Goal: Information Seeking & Learning: Learn about a topic

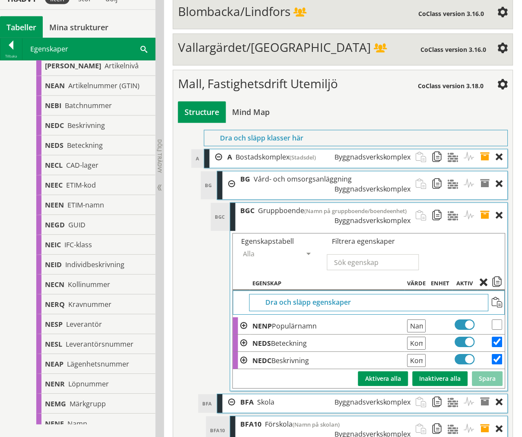
scroll to position [3171, 0]
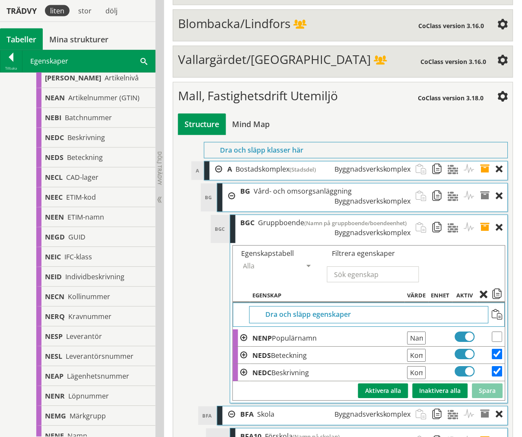
click at [487, 215] on span at bounding box center [488, 227] width 16 height 25
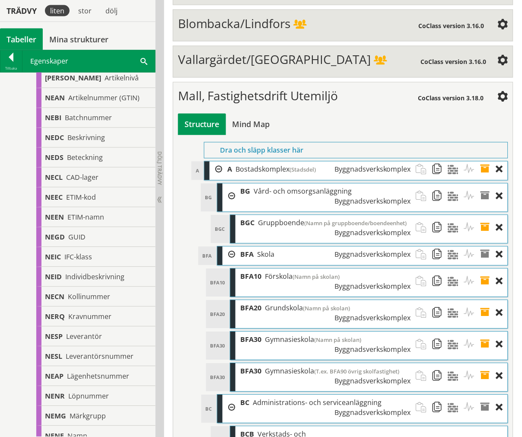
click at [483, 269] on span at bounding box center [488, 281] width 16 height 25
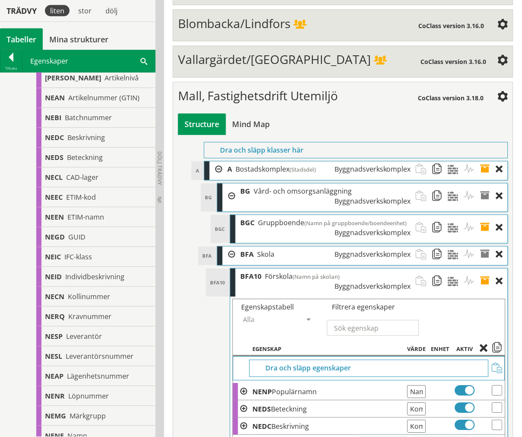
click at [484, 269] on span at bounding box center [488, 281] width 16 height 25
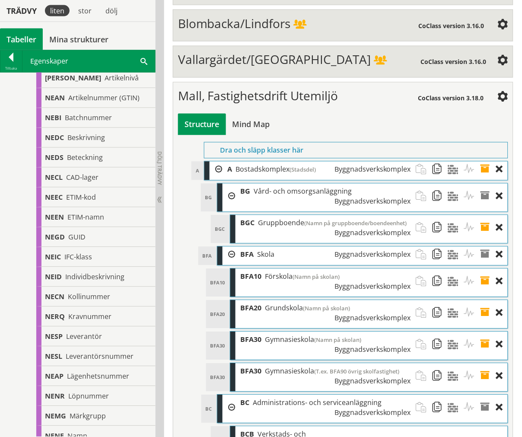
click at [486, 300] on span at bounding box center [488, 312] width 16 height 25
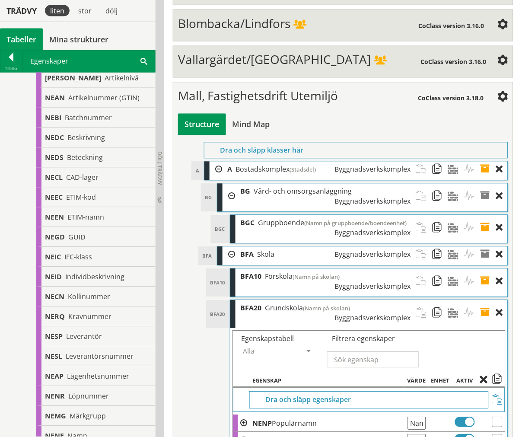
click at [486, 300] on span at bounding box center [488, 312] width 16 height 25
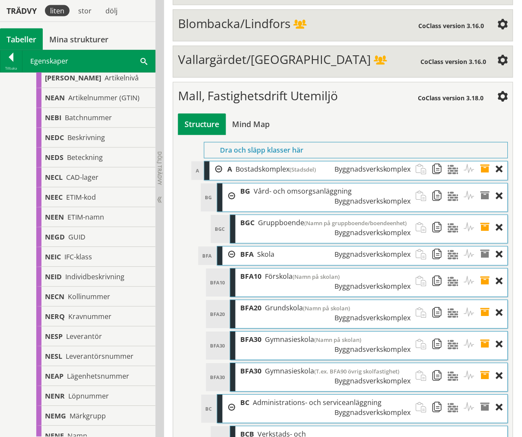
click at [484, 332] on span at bounding box center [488, 344] width 16 height 25
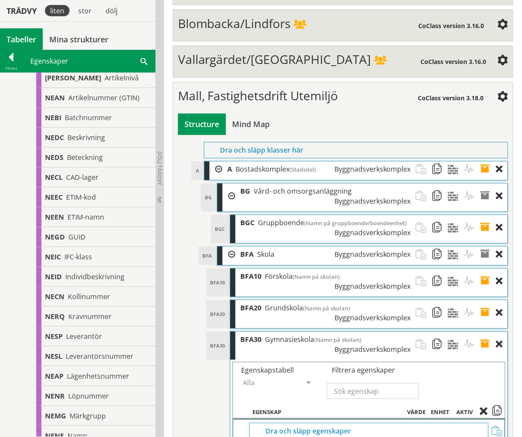
click at [484, 332] on span at bounding box center [488, 344] width 16 height 25
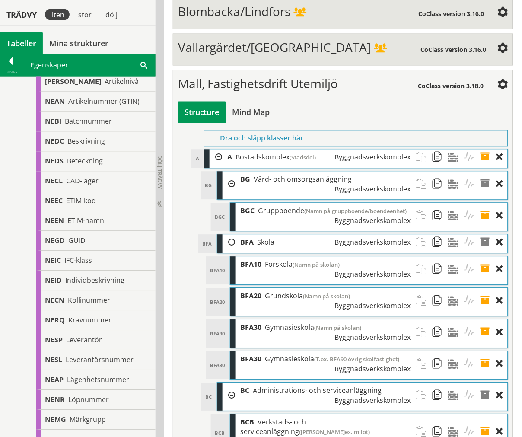
scroll to position [3189, 0]
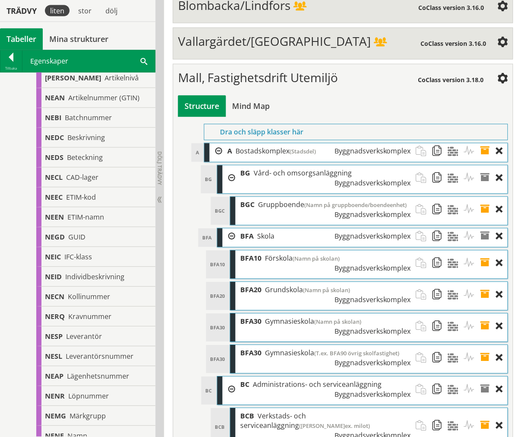
click at [486, 345] on span at bounding box center [488, 357] width 16 height 25
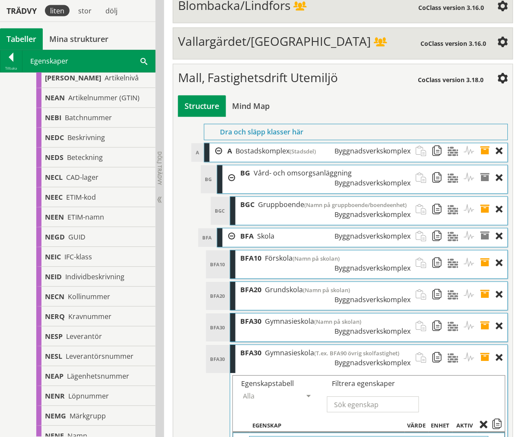
click at [486, 345] on span at bounding box center [488, 357] width 16 height 25
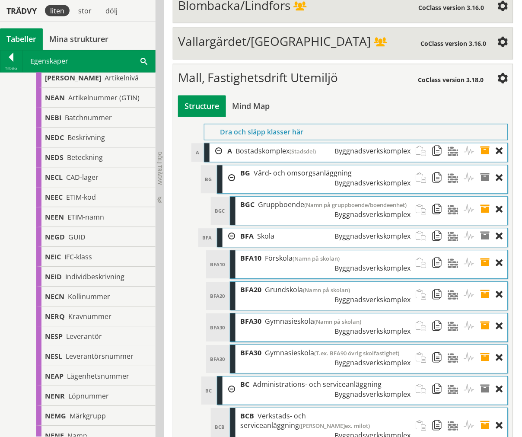
click at [488, 408] on span at bounding box center [488, 425] width 16 height 35
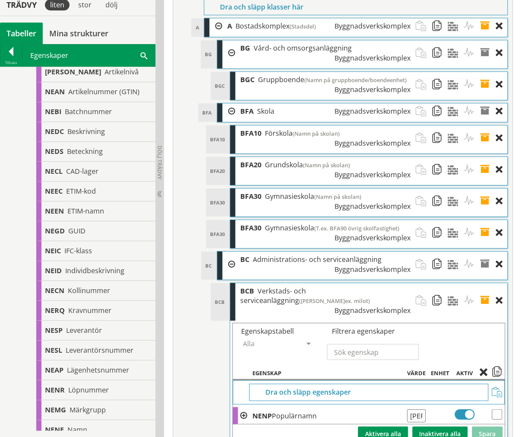
scroll to position [3266, 0]
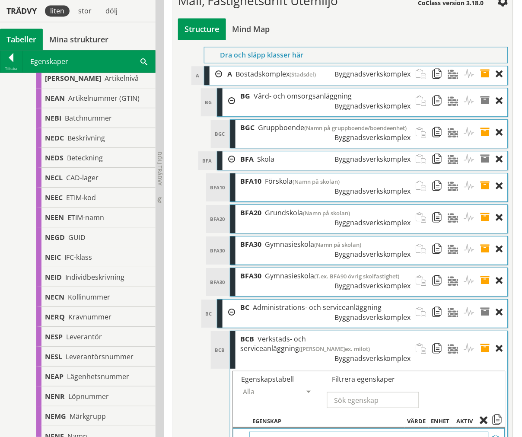
click at [485, 268] on span at bounding box center [488, 280] width 16 height 25
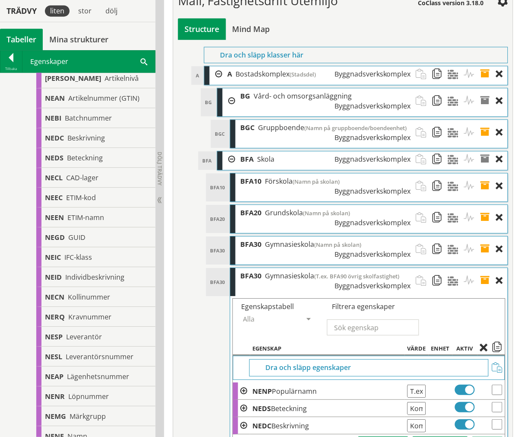
click at [499, 402] on input "checkbox" at bounding box center [497, 407] width 10 height 10
checkbox input "true"
drag, startPoint x: 502, startPoint y: 311, endPoint x: 502, endPoint y: 271, distance: 40.2
click at [501, 419] on input "checkbox" at bounding box center [497, 424] width 10 height 10
checkbox input "true"
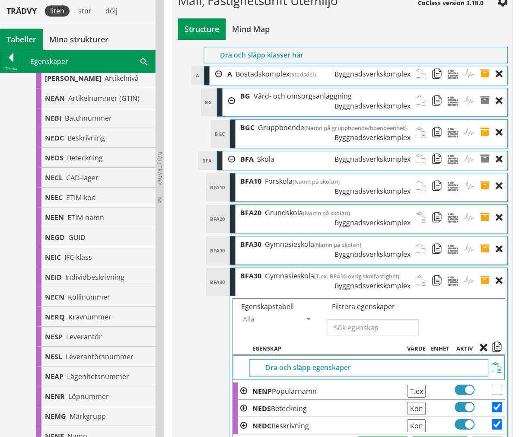
click at [498, 344] on span at bounding box center [497, 348] width 10 height 8
click at [486, 268] on span at bounding box center [488, 280] width 16 height 25
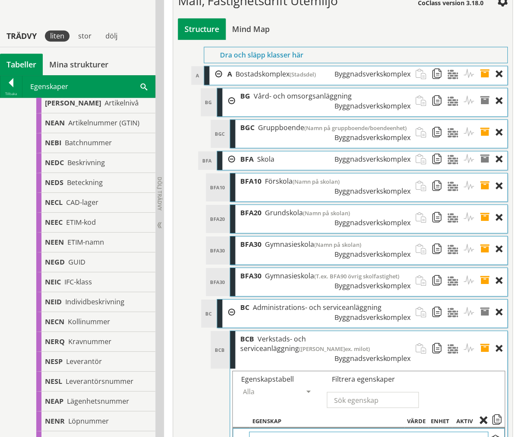
scroll to position [3314, 0]
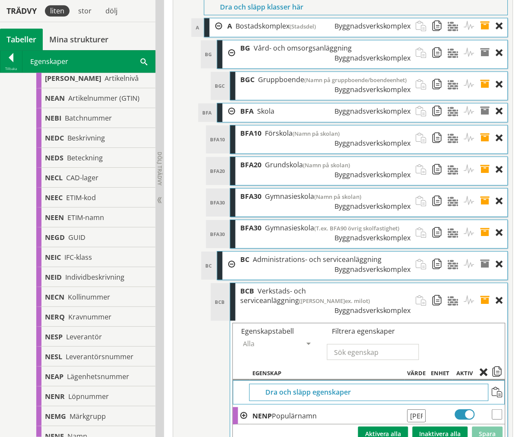
click at [487, 251] on span at bounding box center [488, 263] width 16 height 25
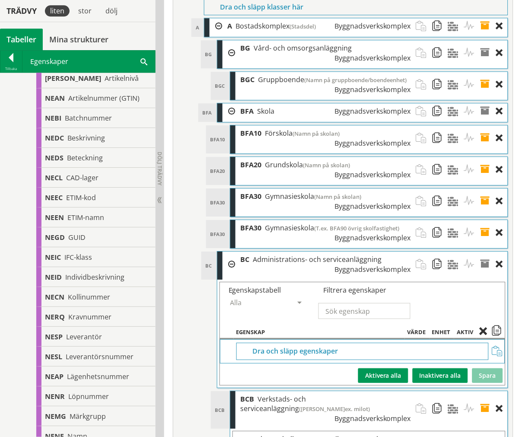
drag, startPoint x: 488, startPoint y: 149, endPoint x: 488, endPoint y: 139, distance: 9.1
click at [489, 251] on span at bounding box center [488, 263] width 16 height 25
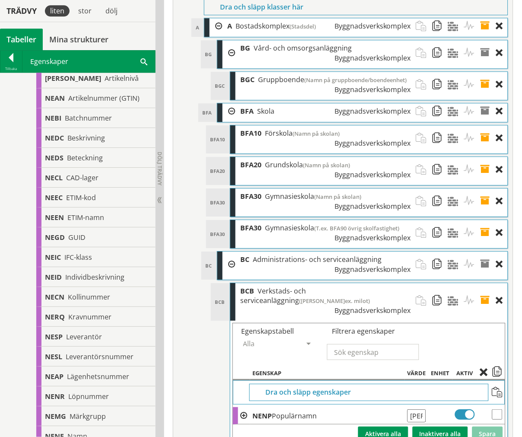
click at [485, 220] on span at bounding box center [488, 232] width 16 height 25
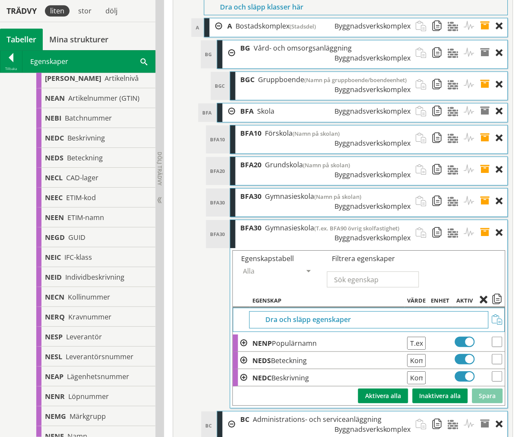
click at [484, 220] on span at bounding box center [488, 232] width 16 height 25
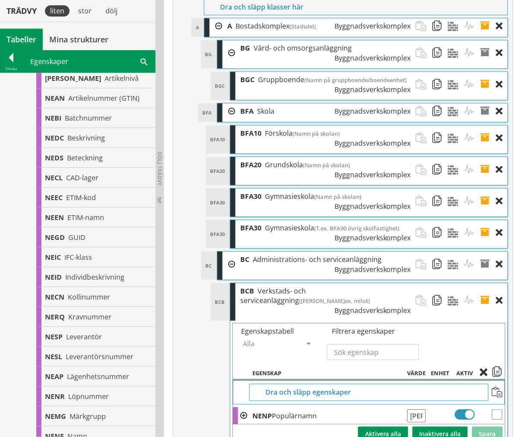
click at [502, 380] on div "Dra och släpp egenskaper" at bounding box center [369, 392] width 272 height 24
click at [500, 387] on span at bounding box center [497, 392] width 10 height 10
click at [485, 283] on span at bounding box center [488, 300] width 16 height 35
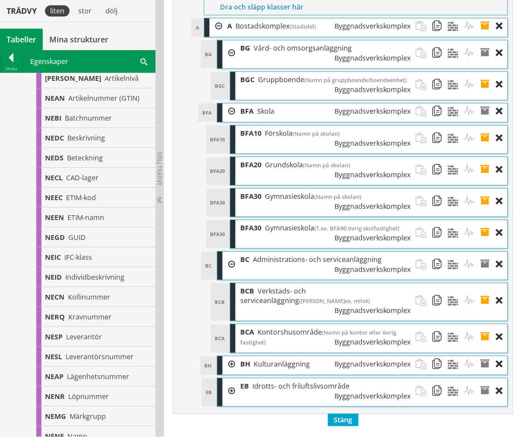
click at [488, 324] on span at bounding box center [488, 337] width 16 height 26
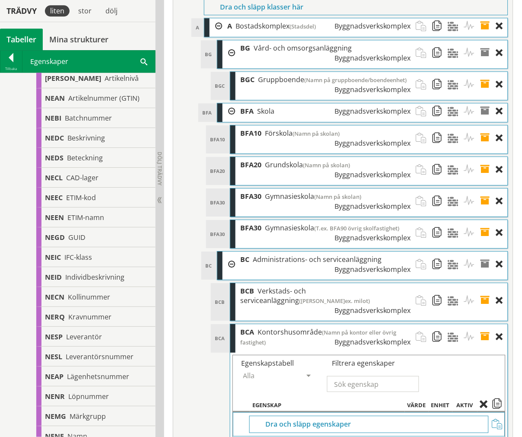
click at [499, 419] on span at bounding box center [497, 424] width 10 height 10
click at [484, 324] on span at bounding box center [488, 337] width 16 height 26
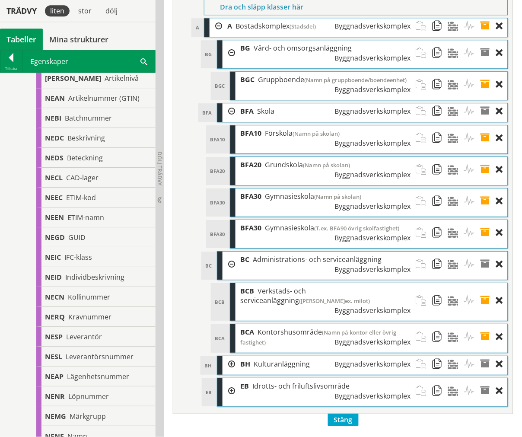
click at [232, 251] on div at bounding box center [228, 263] width 13 height 25
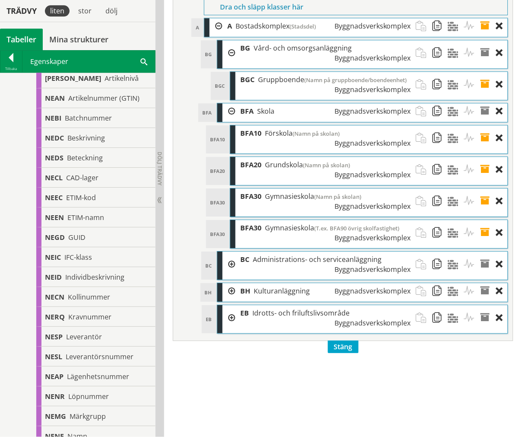
click at [226, 283] on div at bounding box center [228, 291] width 13 height 16
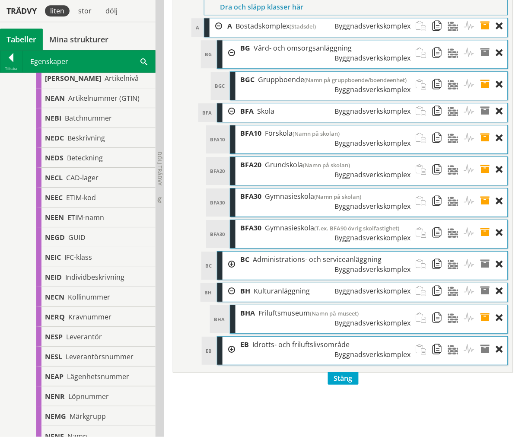
click at [489, 305] on span at bounding box center [488, 317] width 16 height 25
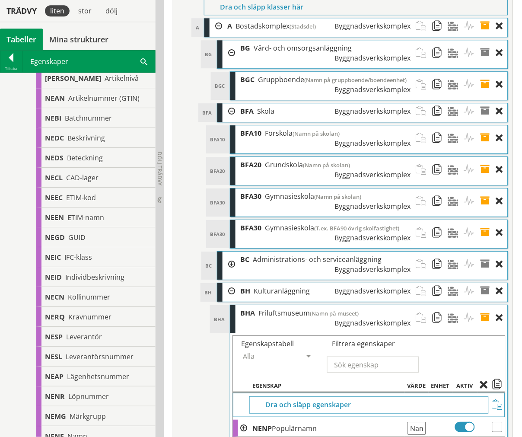
click at [497, 399] on span at bounding box center [497, 404] width 10 height 10
click at [485, 305] on span at bounding box center [488, 317] width 16 height 25
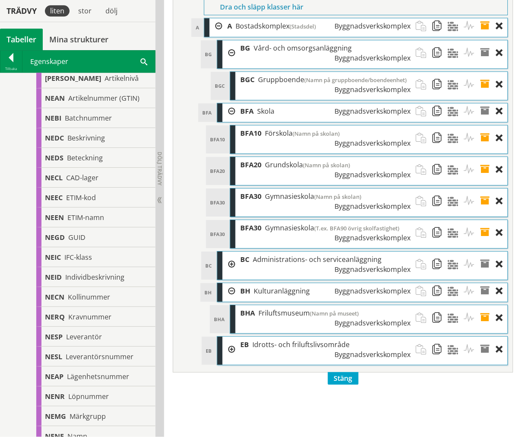
click at [232, 283] on div at bounding box center [228, 291] width 13 height 16
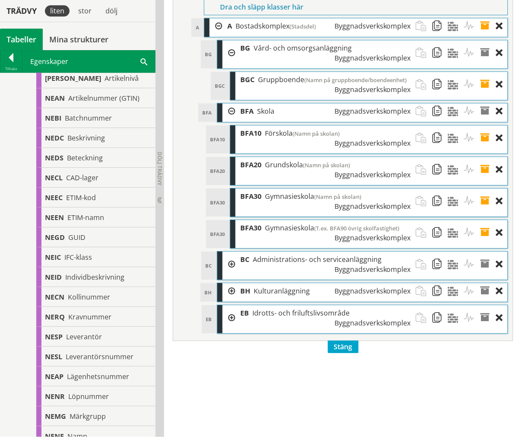
click at [231, 305] on div at bounding box center [228, 317] width 13 height 25
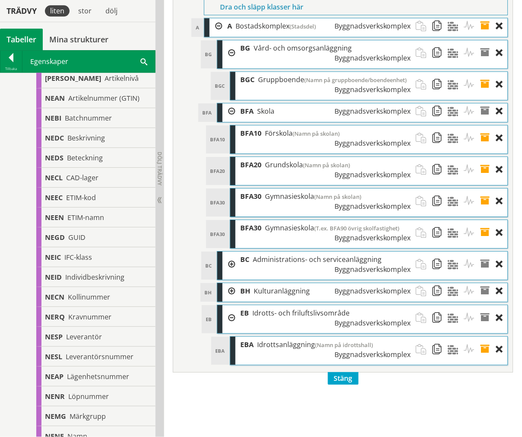
click at [481, 336] on span at bounding box center [488, 348] width 16 height 25
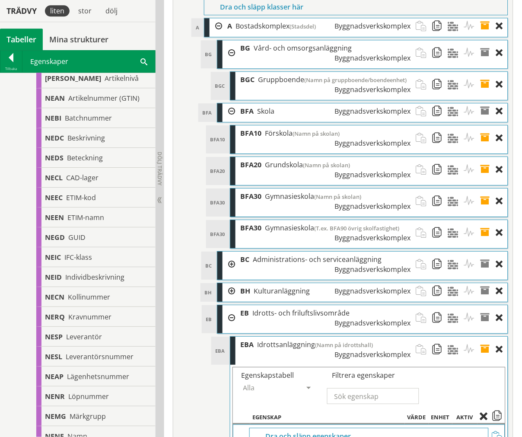
click at [497, 431] on span at bounding box center [497, 436] width 10 height 10
click at [485, 336] on span at bounding box center [488, 348] width 16 height 25
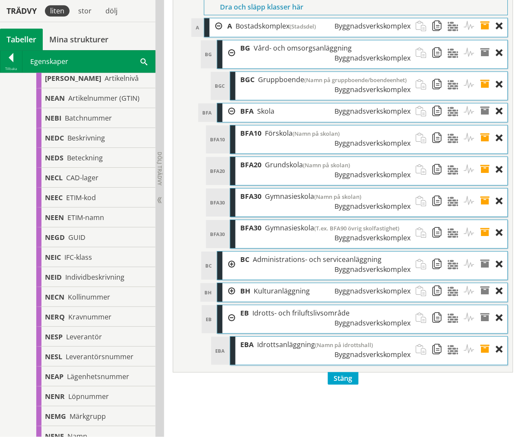
click at [232, 305] on div at bounding box center [228, 317] width 13 height 25
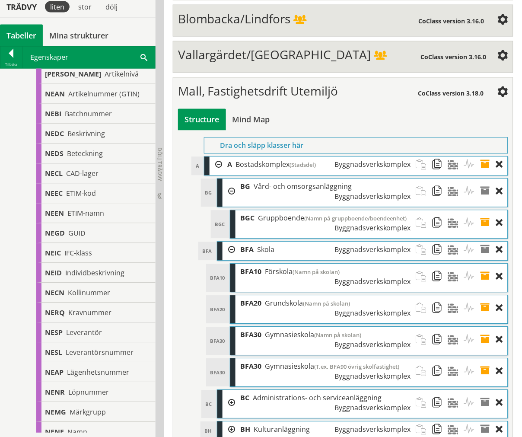
scroll to position [3170, 0]
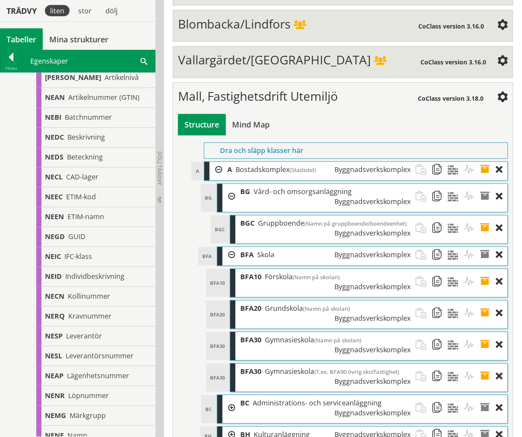
click at [231, 247] on div at bounding box center [228, 255] width 13 height 16
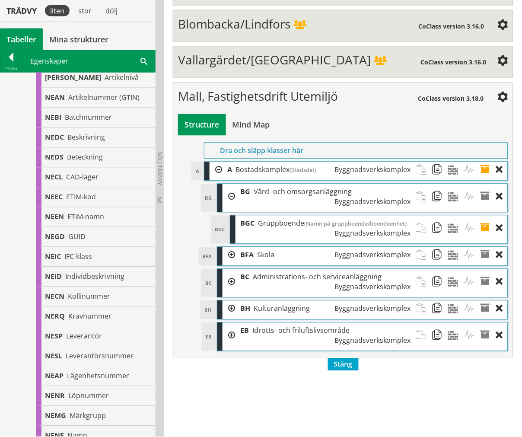
click at [234, 184] on div at bounding box center [228, 196] width 13 height 25
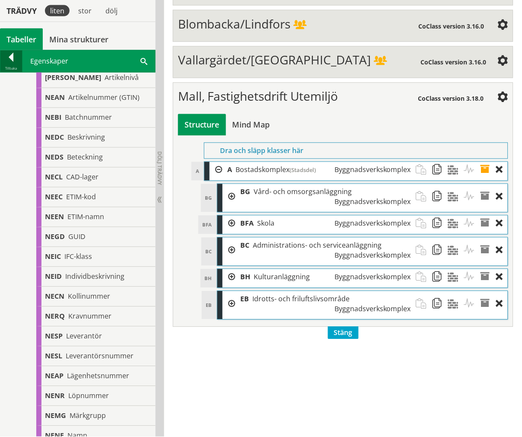
click at [11, 65] on div "Tillbaka" at bounding box center [11, 68] width 22 height 7
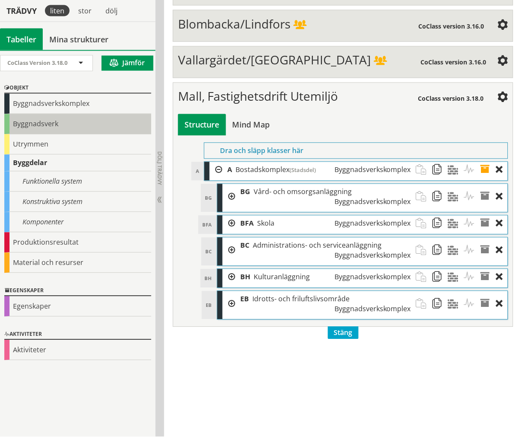
click at [67, 127] on div "Byggnadsverk" at bounding box center [77, 124] width 147 height 20
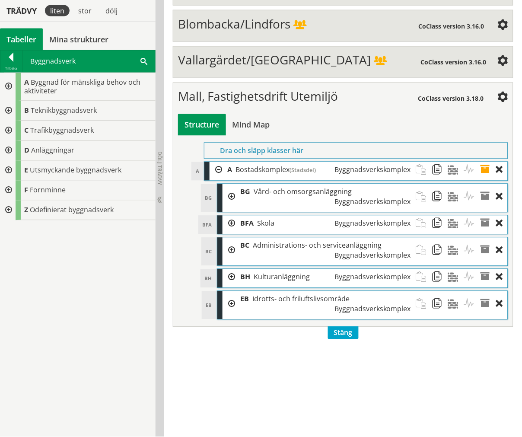
click at [6, 93] on div at bounding box center [8, 87] width 16 height 28
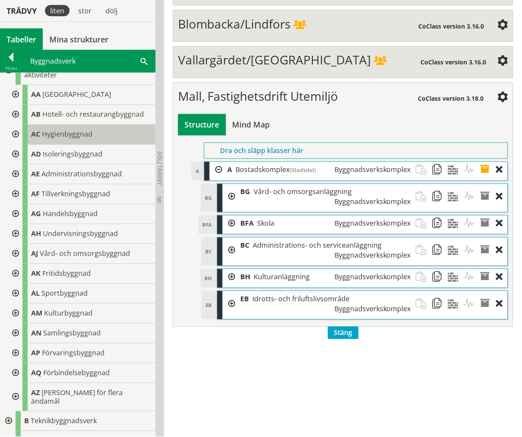
scroll to position [0, 0]
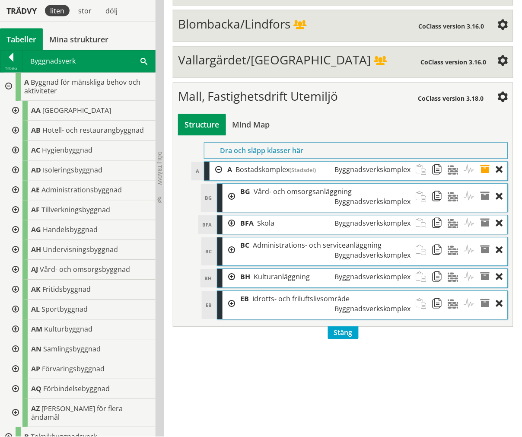
click at [17, 228] on div at bounding box center [15, 230] width 16 height 20
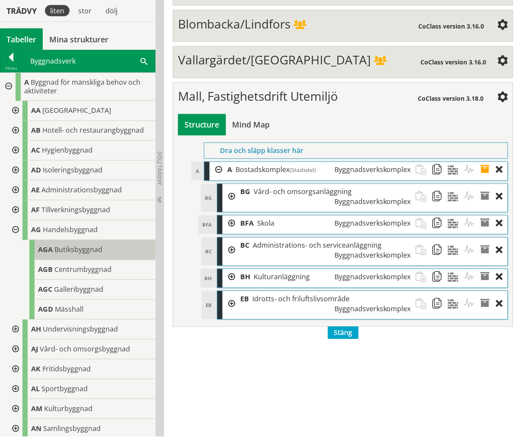
click at [45, 250] on span "AGA" at bounding box center [45, 249] width 15 height 9
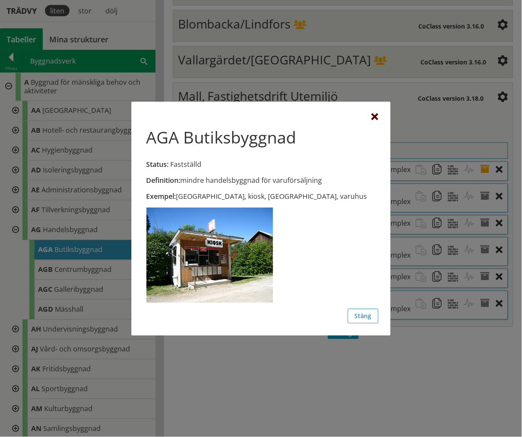
click at [378, 114] on div at bounding box center [374, 117] width 7 height 7
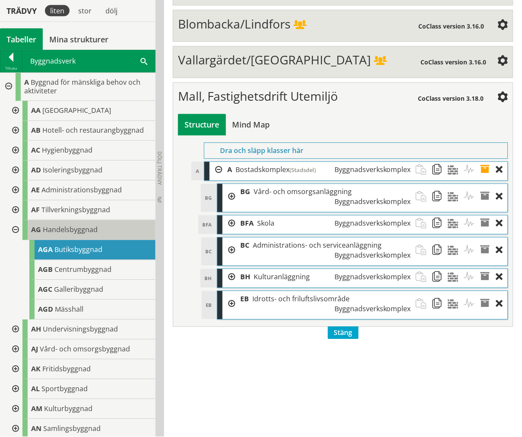
click at [102, 225] on div "AG Handelsbyggnad" at bounding box center [88, 230] width 133 height 20
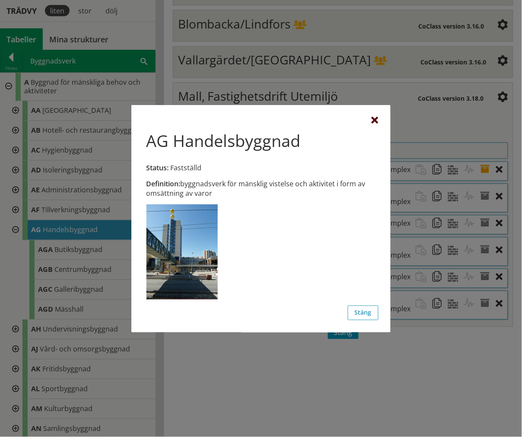
click at [373, 120] on div at bounding box center [374, 120] width 7 height 7
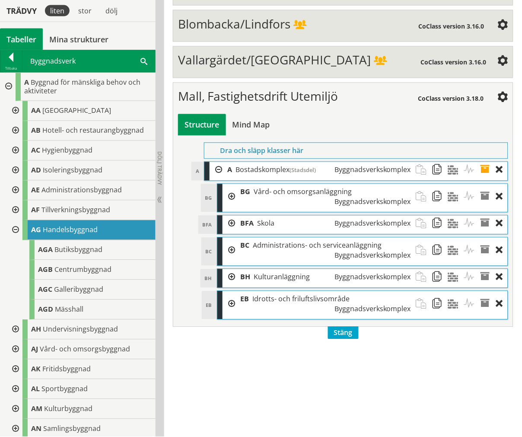
click at [48, 235] on div "AG Handelsbyggnad" at bounding box center [88, 230] width 133 height 20
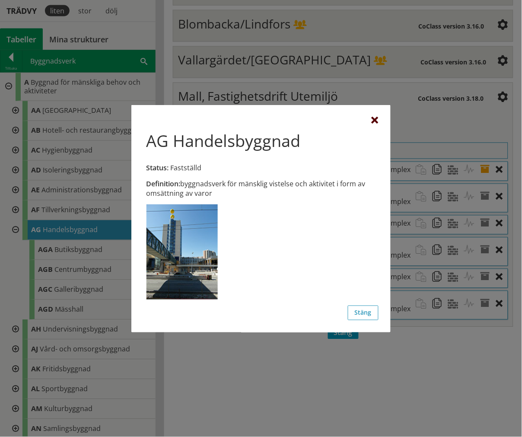
click at [376, 120] on div at bounding box center [374, 120] width 7 height 7
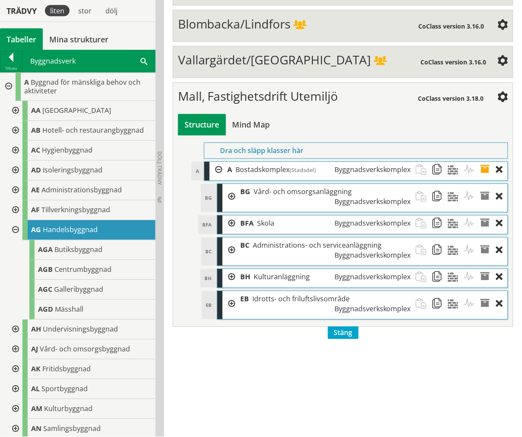
click at [76, 226] on span "Handelsbyggnad" at bounding box center [70, 229] width 55 height 9
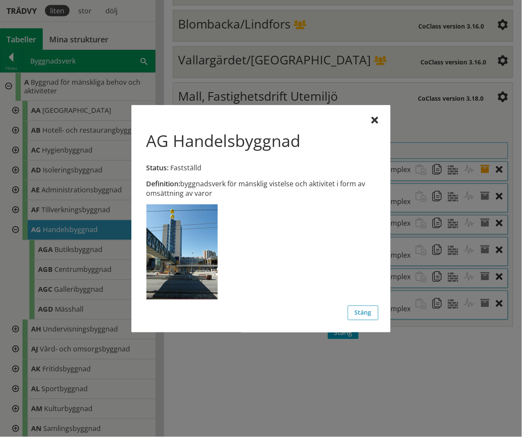
drag, startPoint x: 223, startPoint y: 196, endPoint x: 169, endPoint y: 186, distance: 55.4
click at [166, 186] on div "Definition: byggnadsverk för mänsklig vistelse och aktivitet i form av omsättni…" at bounding box center [260, 188] width 229 height 19
drag, startPoint x: 182, startPoint y: 184, endPoint x: 200, endPoint y: 195, distance: 21.5
click at [200, 195] on div "Definition: byggnadsverk för mänsklig vistelse och aktivitet i form av omsättni…" at bounding box center [260, 188] width 229 height 19
drag, startPoint x: 187, startPoint y: 182, endPoint x: 313, endPoint y: 200, distance: 127.0
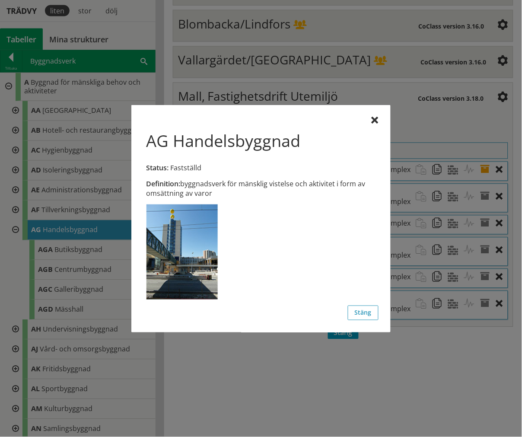
click at [269, 208] on div "Definition: byggnadsverk för mänsklig vistelse och aktivitet i form av omsättni…" at bounding box center [260, 242] width 235 height 127
drag, startPoint x: 219, startPoint y: 148, endPoint x: 483, endPoint y: 104, distance: 267.5
click at [286, 127] on div "AG Handelsbyggnad Status: Fastställd" at bounding box center [260, 151] width 235 height 55
click at [366, 120] on div "Definition: byggnadsverk för mänsklig vistelse och aktivitet i form av omsättni…" at bounding box center [260, 211] width 235 height 188
click at [373, 120] on div at bounding box center [374, 120] width 7 height 7
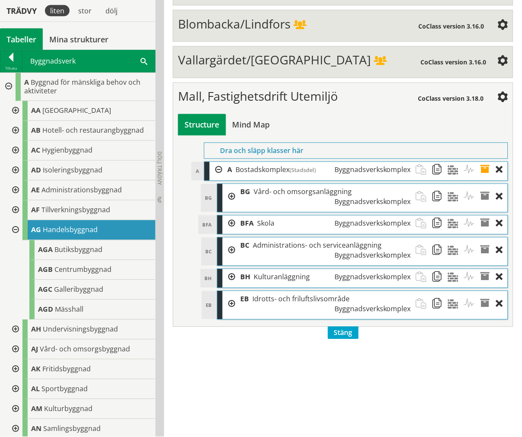
click at [72, 234] on span "Handelsbyggnad" at bounding box center [70, 229] width 55 height 9
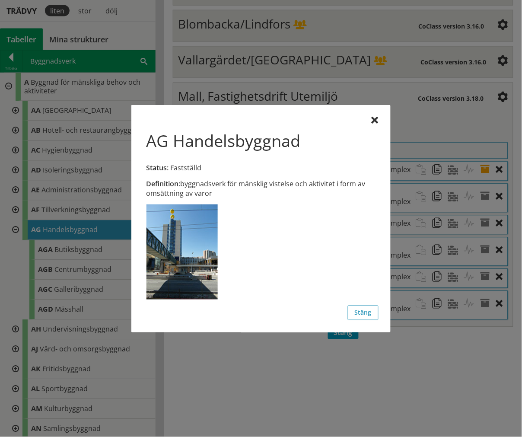
drag, startPoint x: 187, startPoint y: 182, endPoint x: 215, endPoint y: 197, distance: 30.9
click at [215, 197] on div "Definition: byggnadsverk för mänsklig vistelse och aktivitet i form av omsättni…" at bounding box center [260, 188] width 229 height 19
drag, startPoint x: 212, startPoint y: 196, endPoint x: 263, endPoint y: 113, distance: 96.5
click at [223, 119] on div "Definition: byggnadsverk för mänsklig vistelse och aktivitet i form av omsättni…" at bounding box center [260, 211] width 235 height 188
click at [377, 115] on div "AG Handelsbyggnad Status: Fastställd Definition: byggnadsverk för mänsklig vist…" at bounding box center [260, 218] width 259 height 227
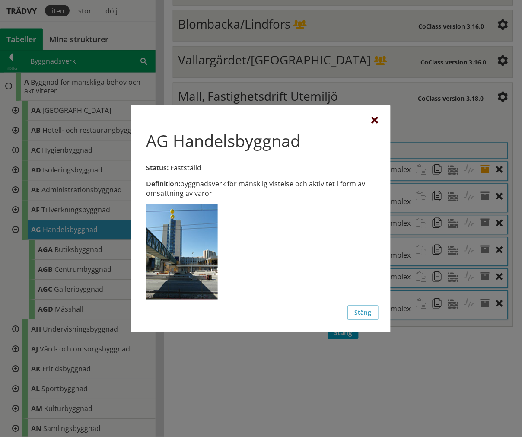
click at [374, 117] on div at bounding box center [374, 120] width 7 height 7
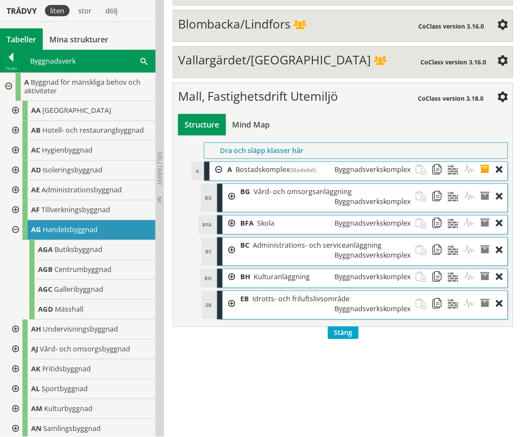
click at [19, 227] on div at bounding box center [15, 230] width 16 height 20
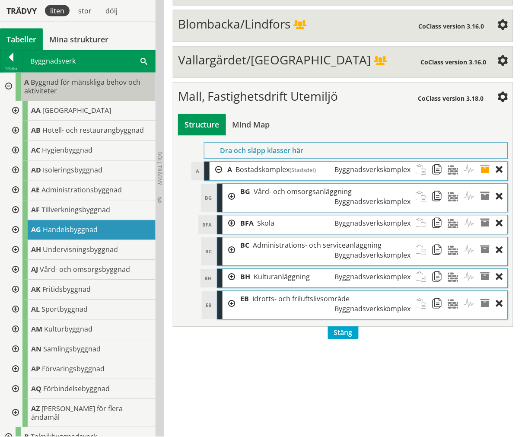
click at [77, 92] on div "A Byggnad för mänskliga behov och aktiviteter" at bounding box center [86, 87] width 140 height 28
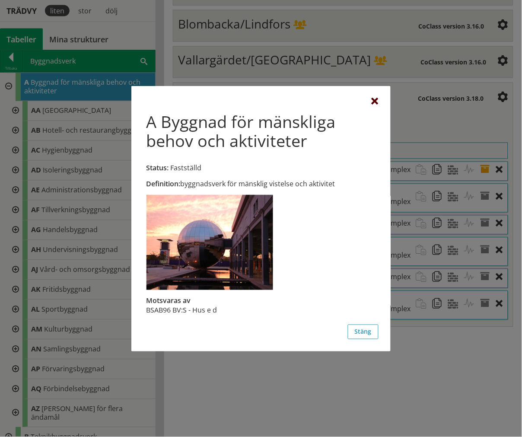
click at [377, 102] on div at bounding box center [374, 101] width 7 height 7
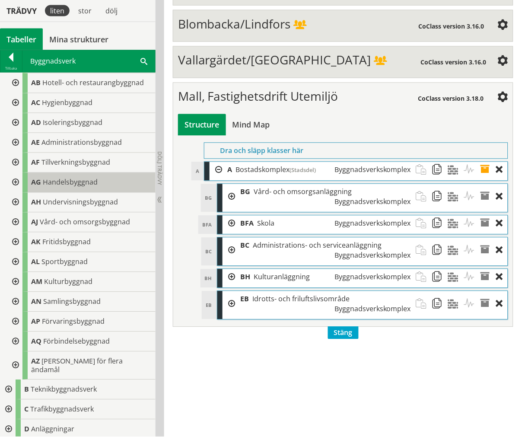
scroll to position [48, 0]
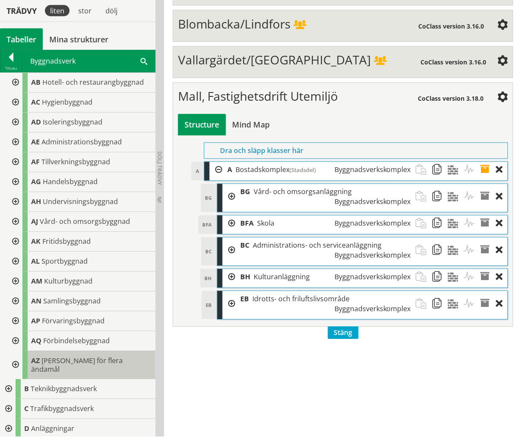
click at [68, 353] on div "AZ Byggnad för flera ändamål" at bounding box center [88, 365] width 133 height 28
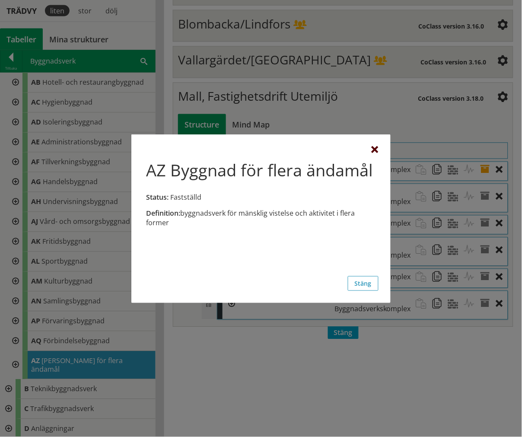
click at [374, 148] on div at bounding box center [374, 149] width 7 height 7
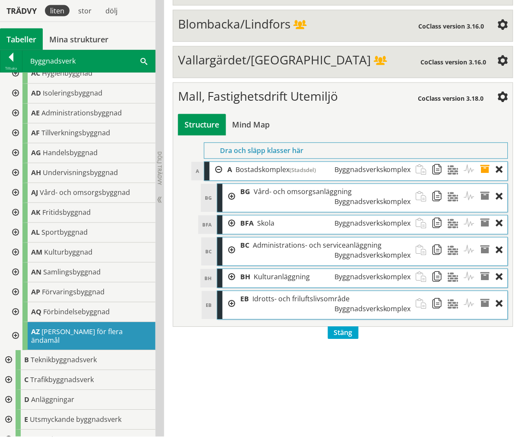
scroll to position [96, 0]
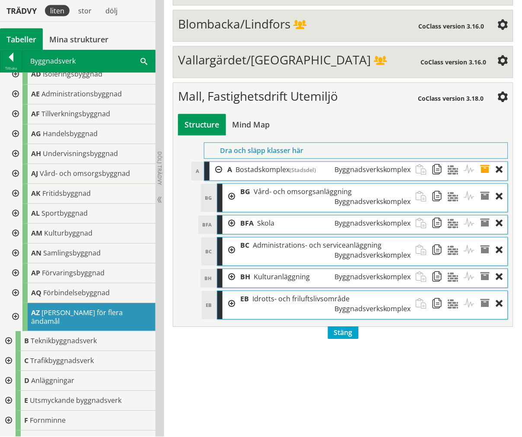
click at [82, 316] on span "[PERSON_NAME] för flera ändamål" at bounding box center [77, 317] width 92 height 18
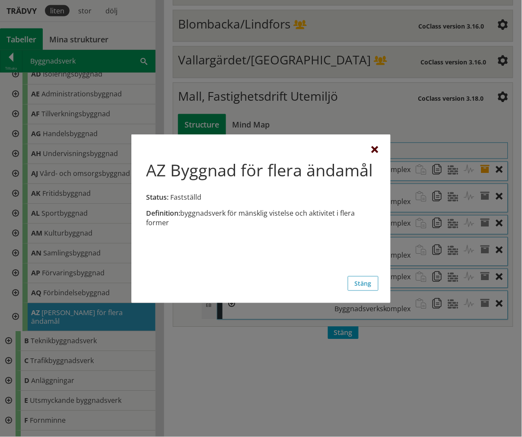
click at [374, 146] on div at bounding box center [374, 149] width 7 height 7
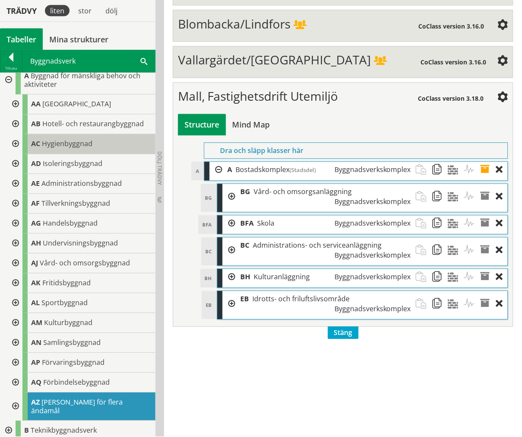
scroll to position [0, 0]
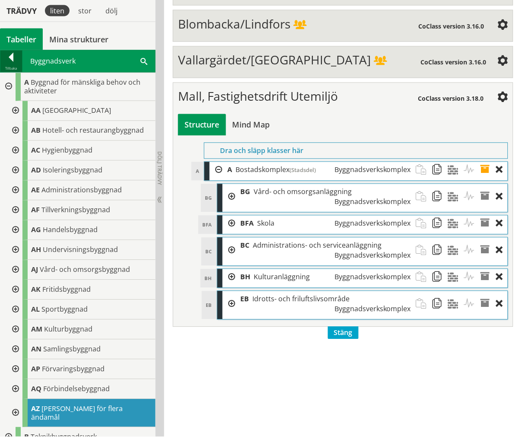
click at [3, 70] on div "Tillbaka" at bounding box center [11, 68] width 22 height 7
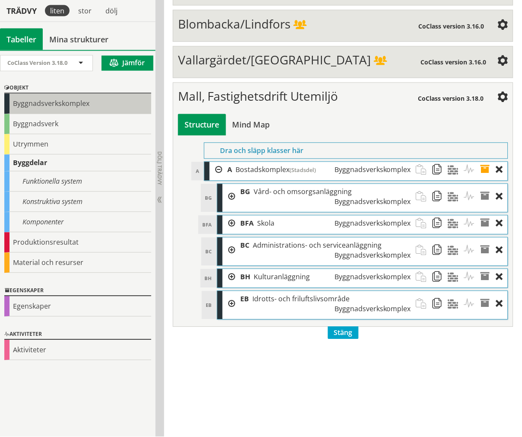
click at [38, 99] on div "Byggnadsverkskomplex" at bounding box center [77, 104] width 147 height 20
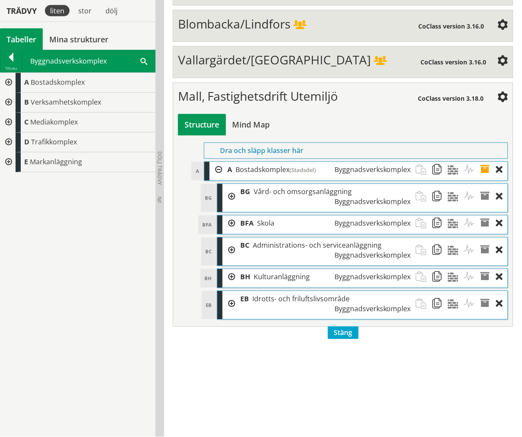
click at [11, 81] on div at bounding box center [8, 83] width 16 height 20
click at [12, 116] on div at bounding box center [8, 123] width 16 height 20
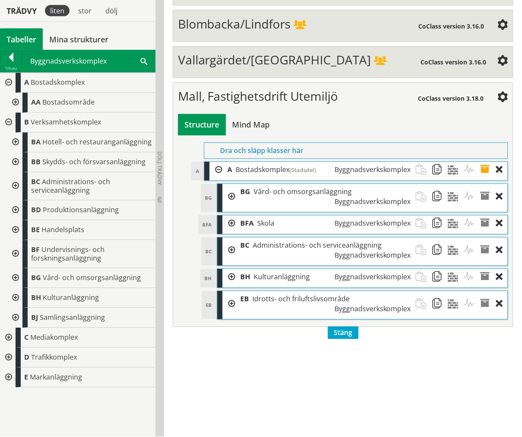
click at [12, 138] on div at bounding box center [15, 143] width 16 height 20
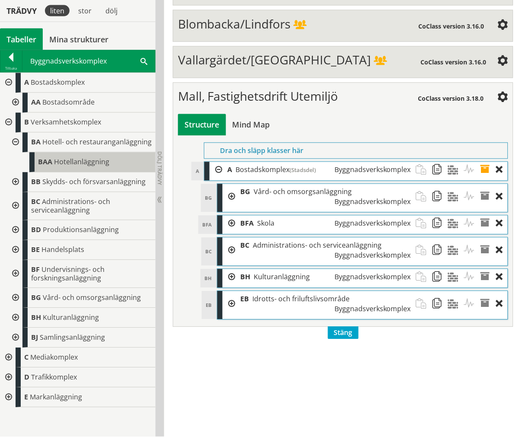
click at [37, 165] on div "[GEOGRAPHIC_DATA]" at bounding box center [92, 162] width 126 height 20
click at [16, 182] on div at bounding box center [15, 182] width 16 height 20
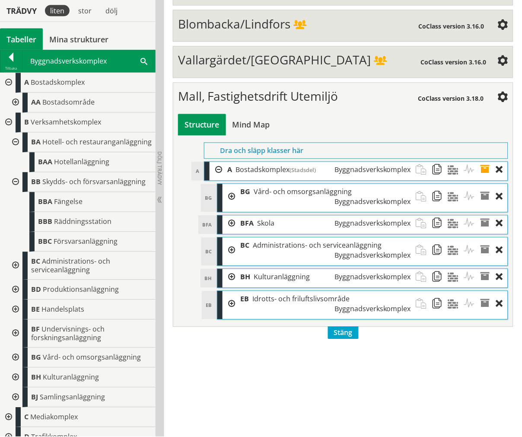
click at [16, 186] on div at bounding box center [15, 182] width 16 height 20
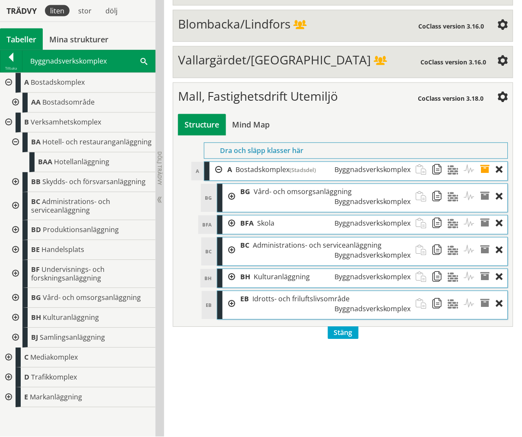
click at [16, 145] on div at bounding box center [15, 143] width 16 height 20
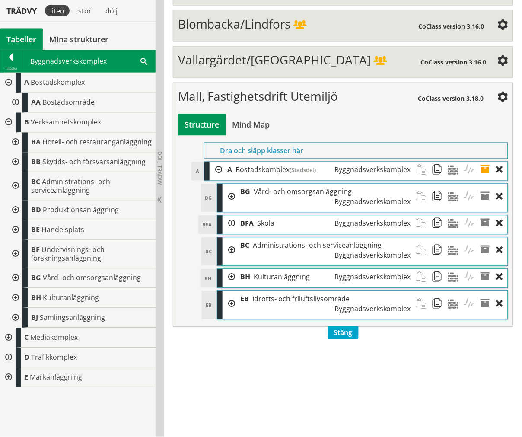
click at [16, 182] on div at bounding box center [15, 186] width 16 height 28
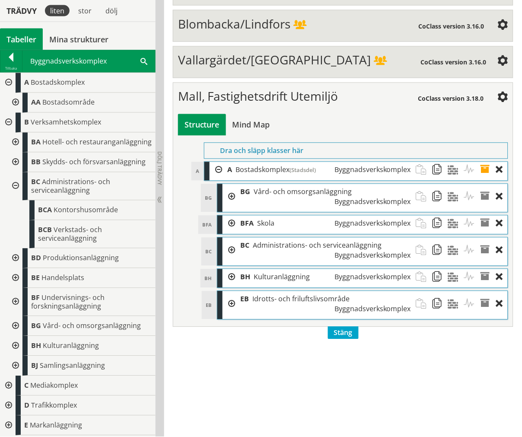
click at [17, 183] on div at bounding box center [15, 186] width 16 height 28
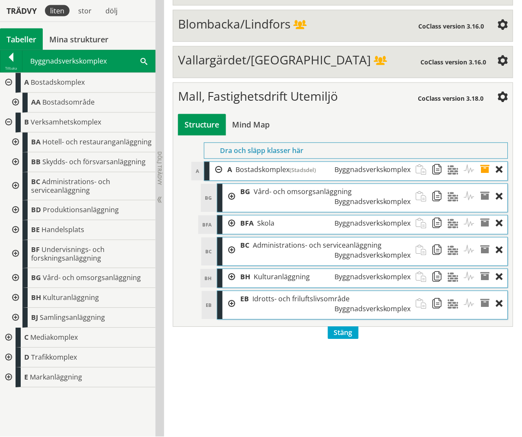
click at [20, 210] on div at bounding box center [15, 210] width 16 height 20
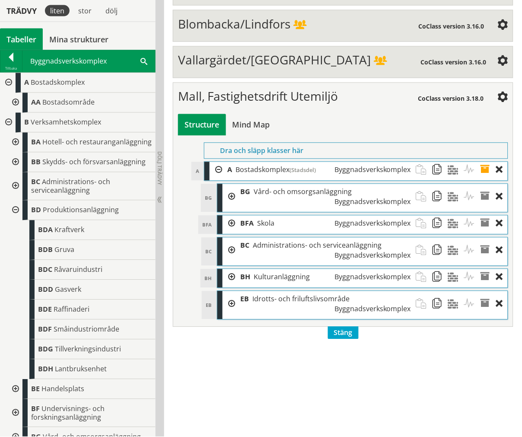
click at [16, 215] on div at bounding box center [15, 210] width 16 height 20
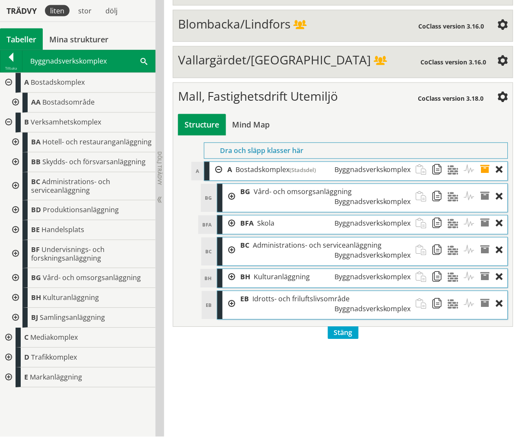
click at [18, 182] on div at bounding box center [15, 186] width 16 height 28
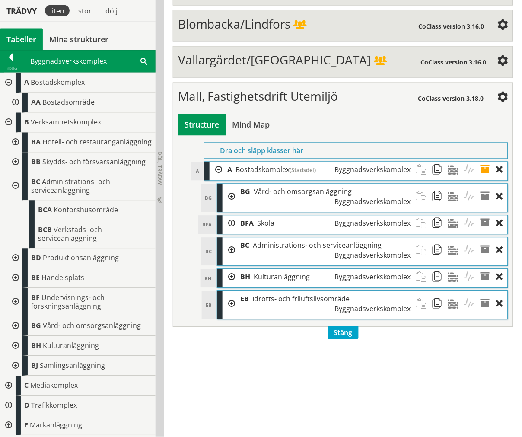
click at [18, 182] on div at bounding box center [15, 186] width 16 height 28
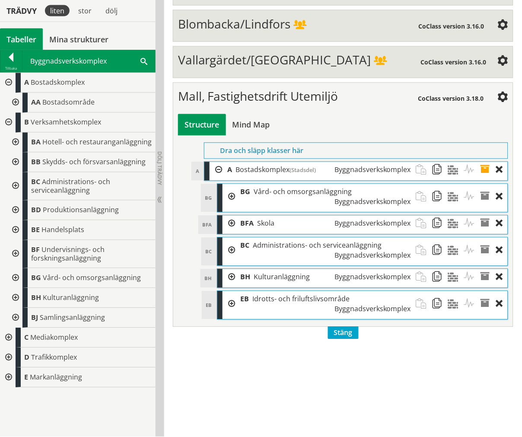
click at [18, 225] on div at bounding box center [15, 230] width 16 height 20
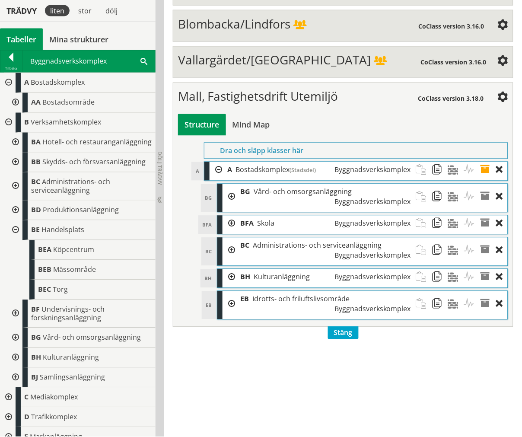
click at [18, 237] on div at bounding box center [15, 230] width 16 height 20
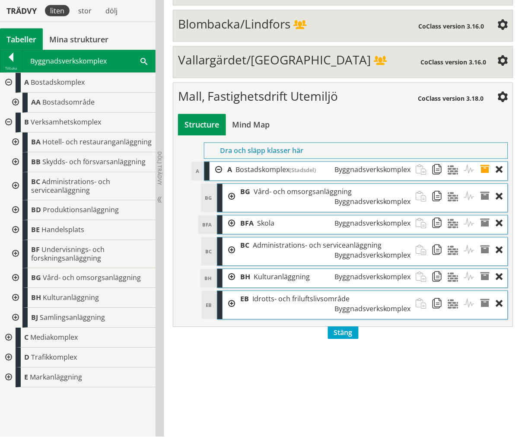
click at [16, 256] on div at bounding box center [15, 254] width 16 height 28
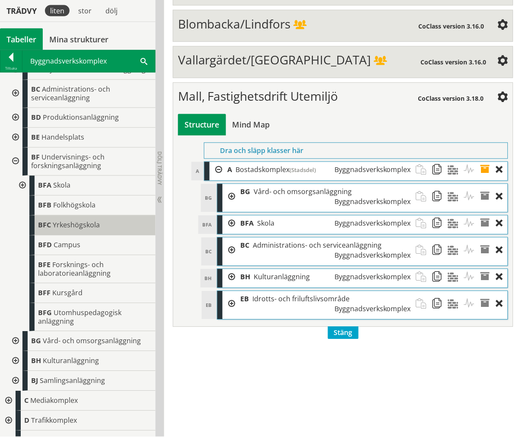
scroll to position [114, 0]
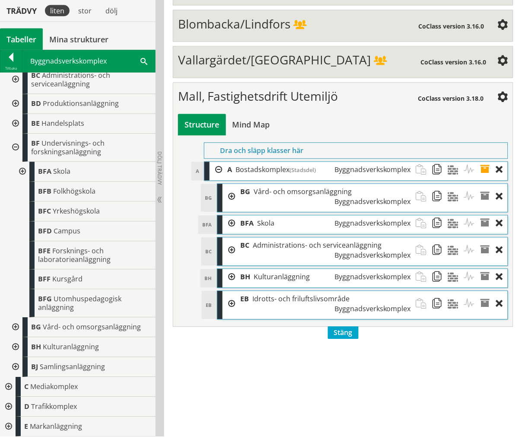
click at [22, 172] on div at bounding box center [22, 172] width 16 height 20
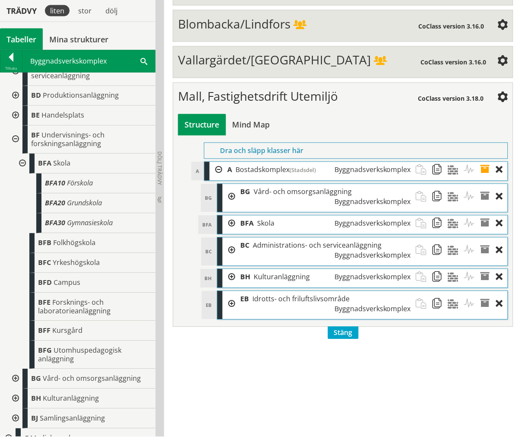
click at [22, 172] on div at bounding box center [22, 164] width 16 height 20
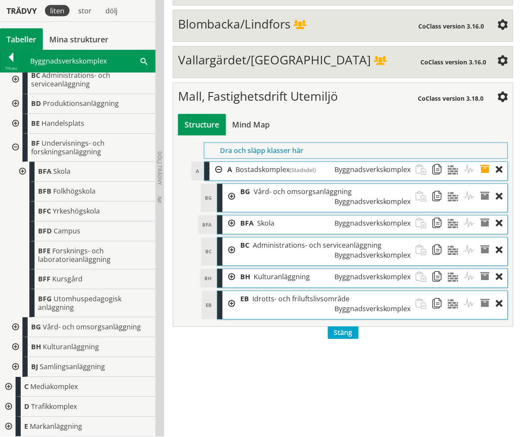
click at [16, 325] on div at bounding box center [15, 327] width 16 height 20
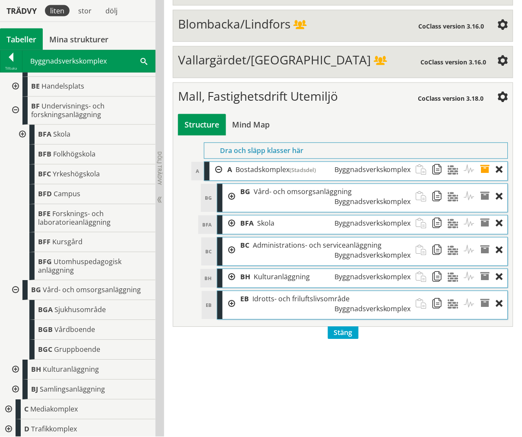
scroll to position [174, 0]
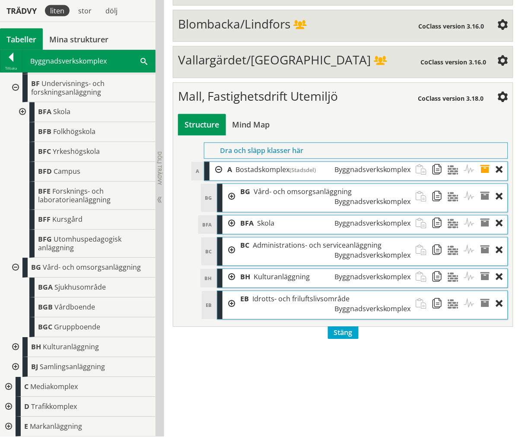
click at [15, 346] on div at bounding box center [15, 347] width 16 height 20
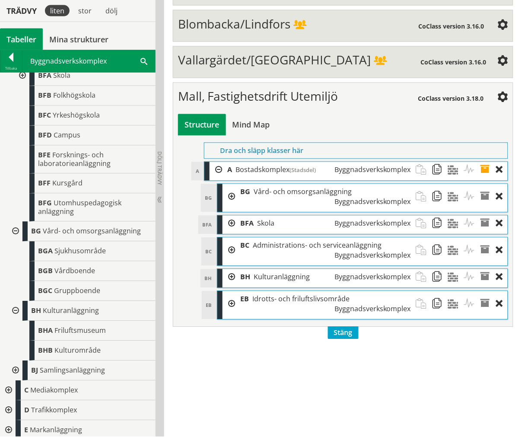
scroll to position [213, 0]
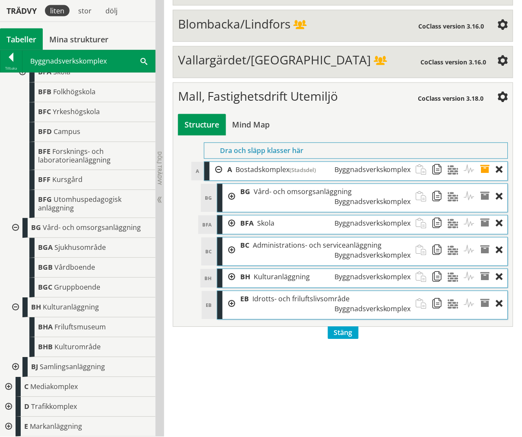
click at [20, 366] on div at bounding box center [15, 367] width 16 height 20
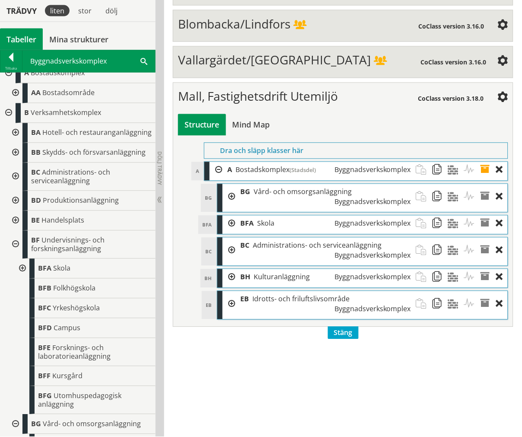
scroll to position [0, 0]
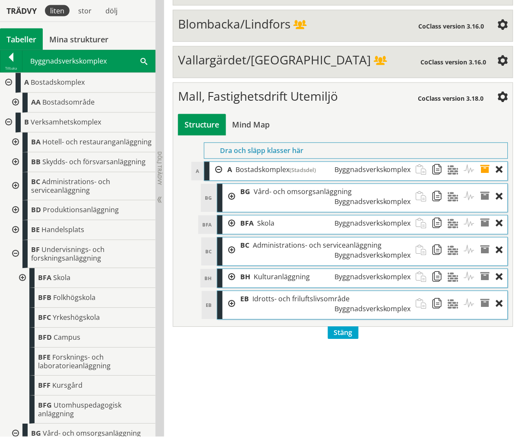
click at [11, 121] on div at bounding box center [8, 123] width 16 height 20
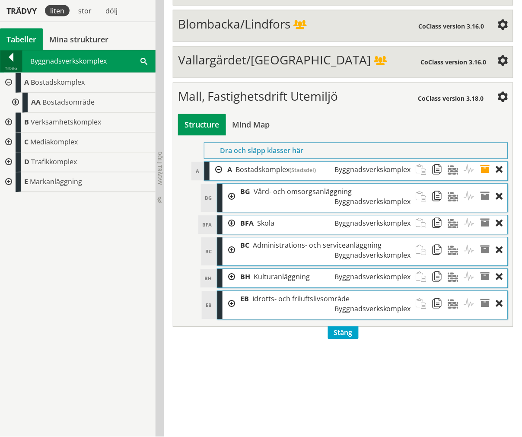
click at [12, 65] on div at bounding box center [11, 59] width 22 height 12
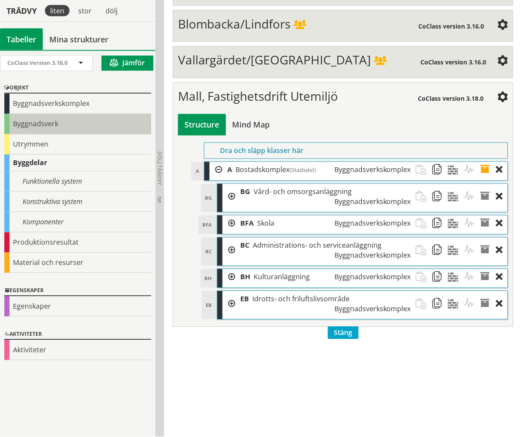
click at [32, 130] on div "Byggnadsverk" at bounding box center [77, 124] width 147 height 20
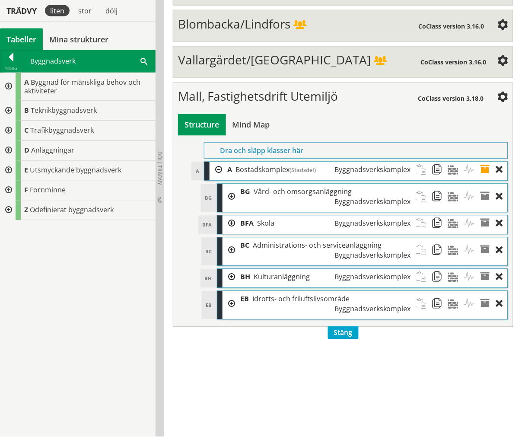
click at [3, 109] on div at bounding box center [8, 111] width 16 height 20
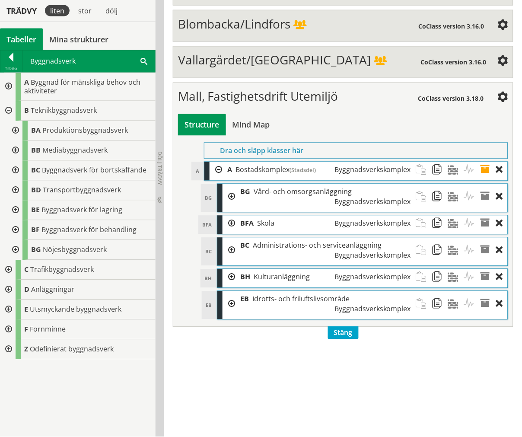
click at [13, 147] on div at bounding box center [15, 151] width 16 height 20
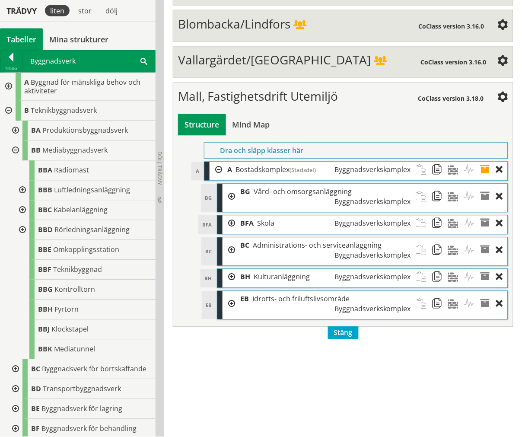
click at [14, 151] on div at bounding box center [15, 151] width 16 height 20
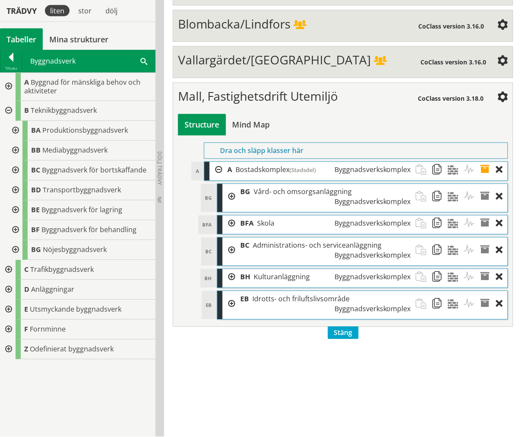
click at [18, 175] on div at bounding box center [15, 171] width 16 height 20
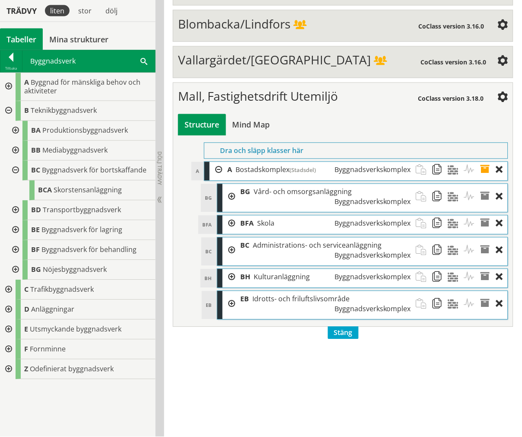
click at [17, 170] on div at bounding box center [15, 171] width 16 height 20
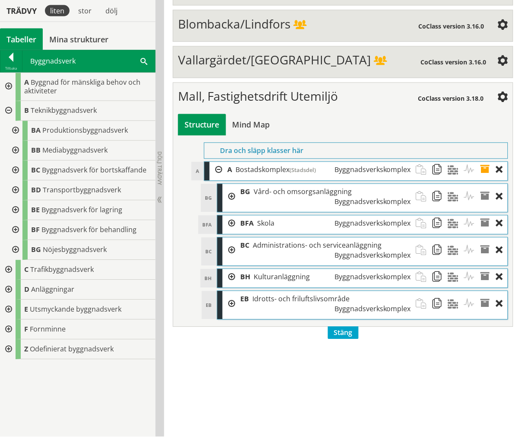
click at [16, 185] on div at bounding box center [15, 190] width 16 height 20
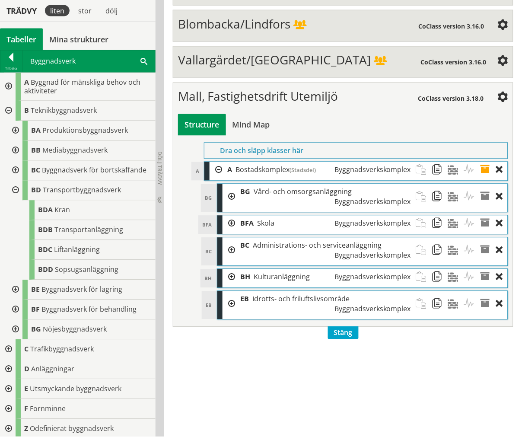
click at [19, 189] on div at bounding box center [15, 190] width 16 height 20
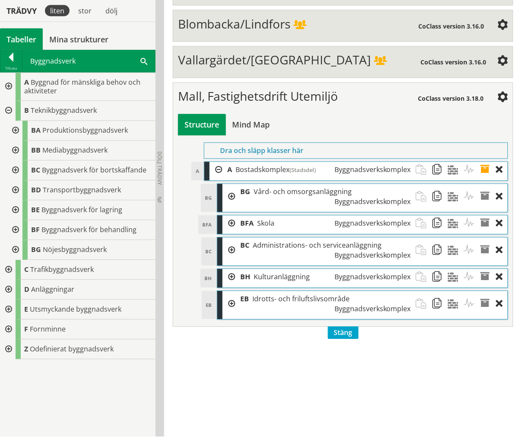
click at [10, 272] on div at bounding box center [8, 270] width 16 height 20
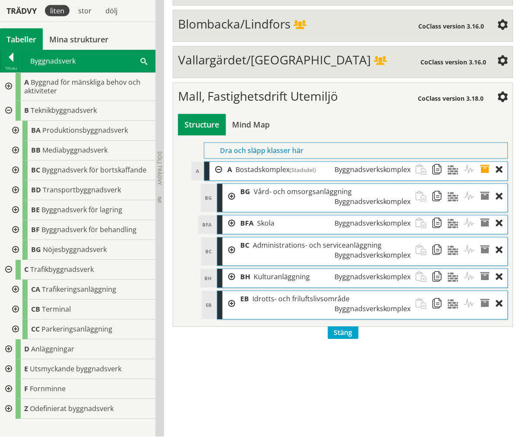
click at [9, 266] on div at bounding box center [8, 270] width 16 height 20
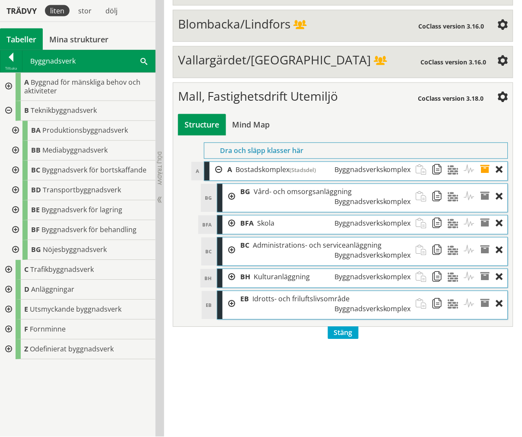
click at [12, 346] on div at bounding box center [8, 349] width 16 height 20
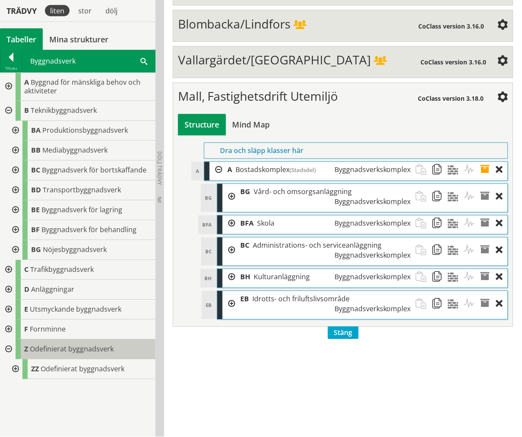
click at [40, 343] on div "Z Odefinierat byggnadsverk" at bounding box center [86, 349] width 140 height 20
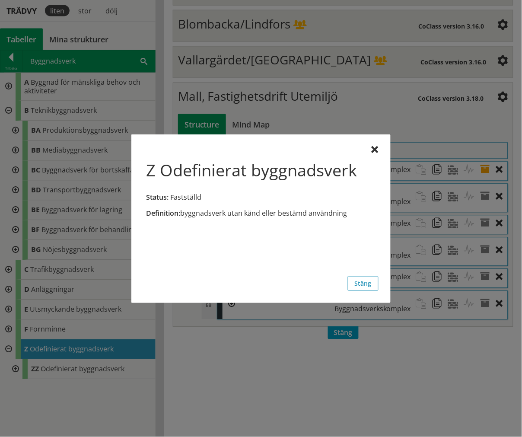
click at [364, 149] on div "Definition: byggnadsverk utan känd eller bestämd användning" at bounding box center [260, 185] width 235 height 78
click at [371, 149] on div "Z Odefinierat byggnadsverk Status: Fastställd Definition: byggnadsverk utan kän…" at bounding box center [260, 218] width 259 height 168
click at [377, 150] on div at bounding box center [374, 149] width 7 height 7
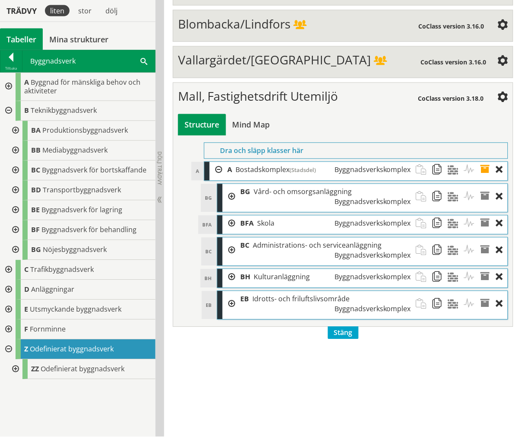
click at [9, 345] on div at bounding box center [8, 349] width 16 height 20
click at [10, 288] on div at bounding box center [8, 290] width 16 height 20
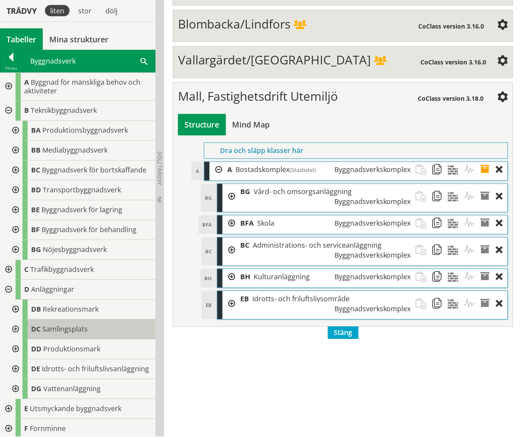
scroll to position [30, 0]
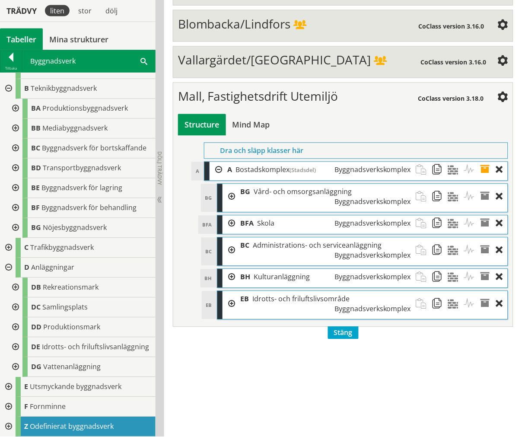
click at [12, 364] on div at bounding box center [15, 367] width 16 height 20
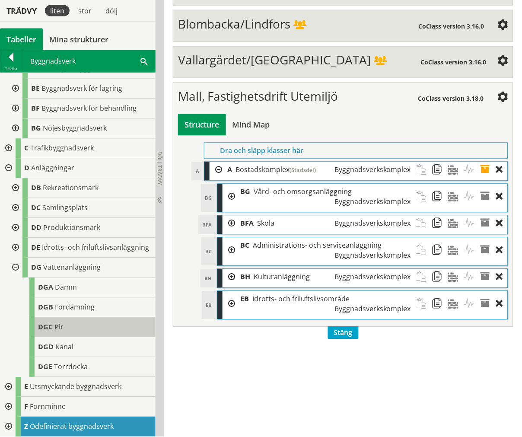
scroll to position [130, 0]
click at [13, 266] on div at bounding box center [15, 268] width 16 height 20
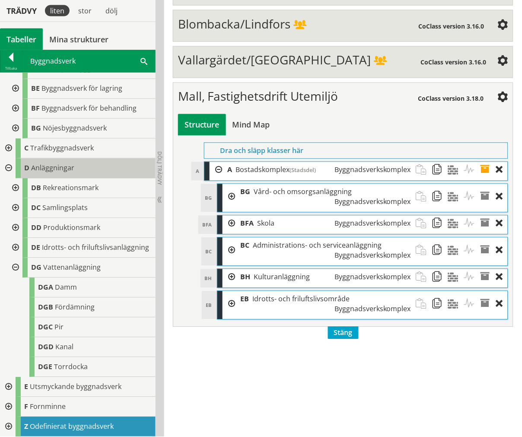
scroll to position [30, 0]
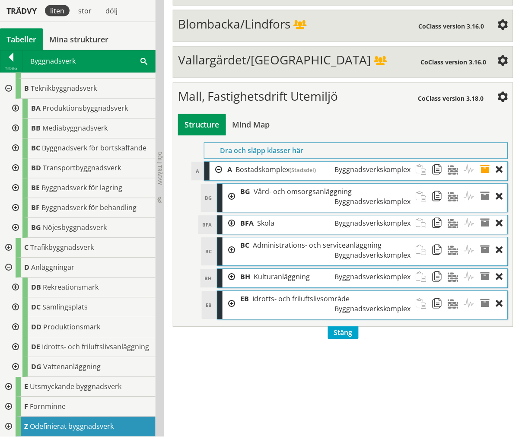
click at [13, 340] on div at bounding box center [15, 347] width 16 height 20
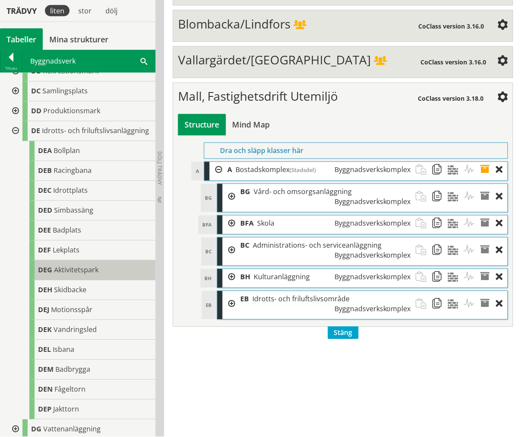
scroll to position [212, 0]
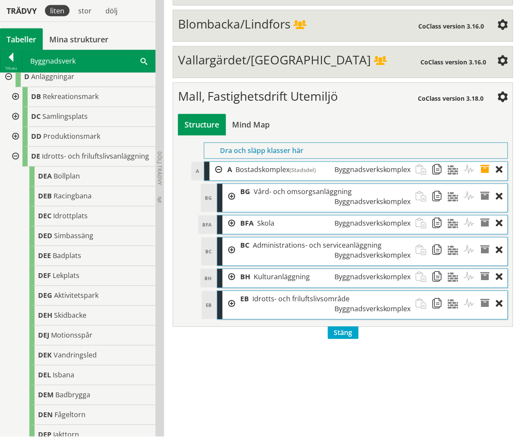
click at [15, 163] on div at bounding box center [15, 157] width 16 height 20
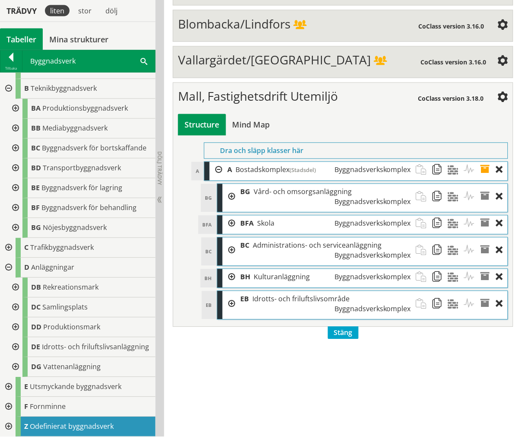
click at [17, 318] on div at bounding box center [15, 327] width 16 height 20
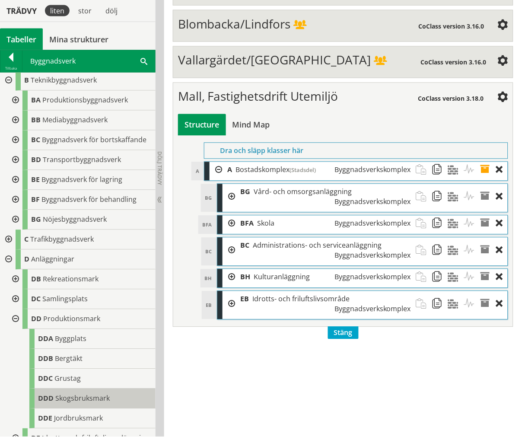
scroll to position [130, 0]
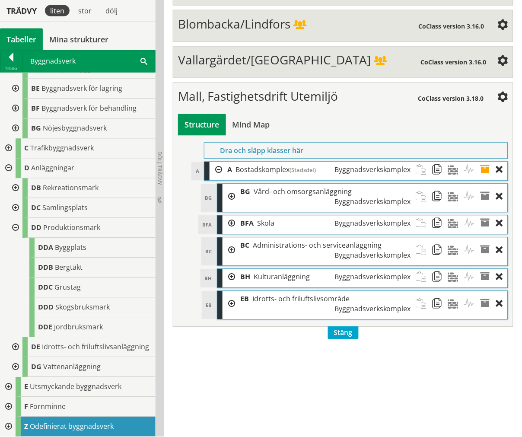
click at [15, 218] on div at bounding box center [15, 228] width 16 height 20
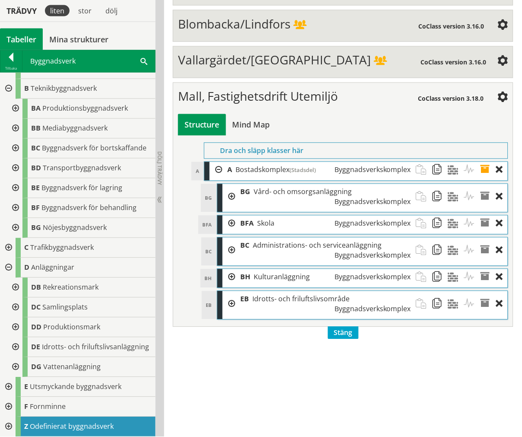
click at [10, 298] on div at bounding box center [15, 308] width 16 height 20
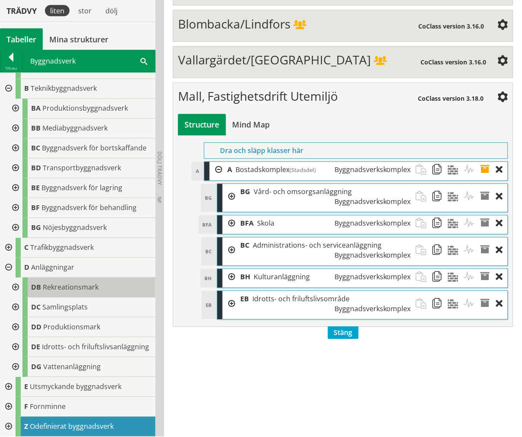
scroll to position [149, 0]
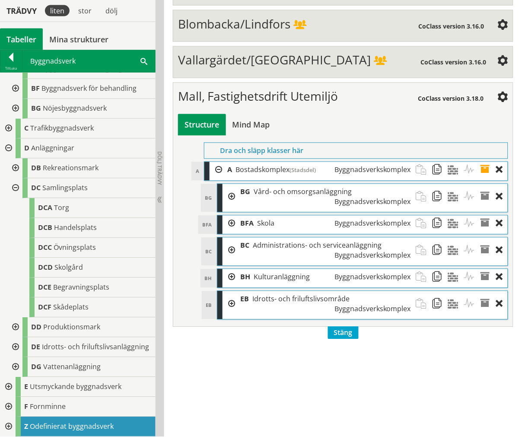
click at [18, 183] on div at bounding box center [15, 188] width 16 height 20
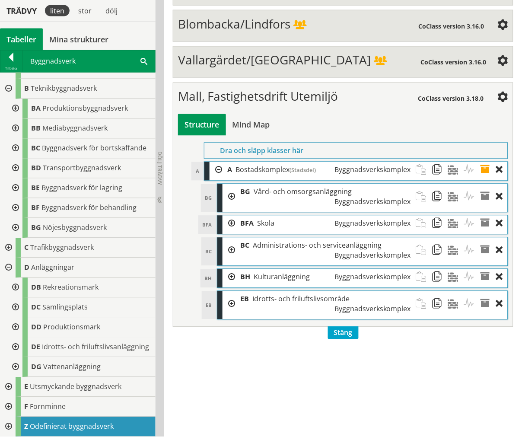
scroll to position [30, 0]
click at [9, 258] on div at bounding box center [8, 268] width 16 height 20
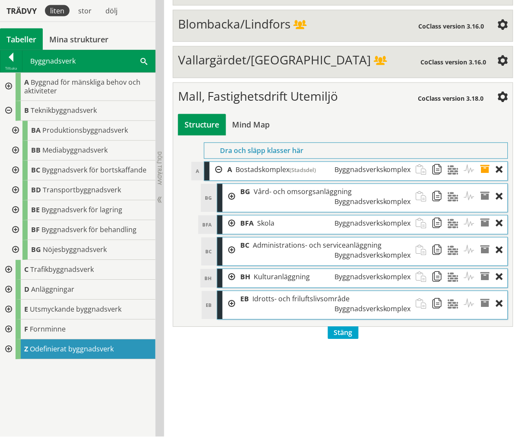
click at [10, 262] on div at bounding box center [8, 270] width 16 height 20
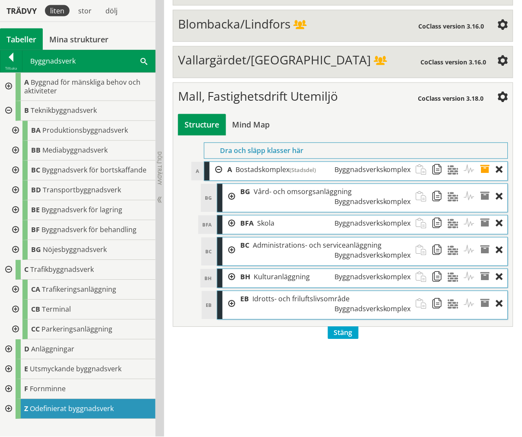
click at [10, 286] on div at bounding box center [15, 290] width 16 height 20
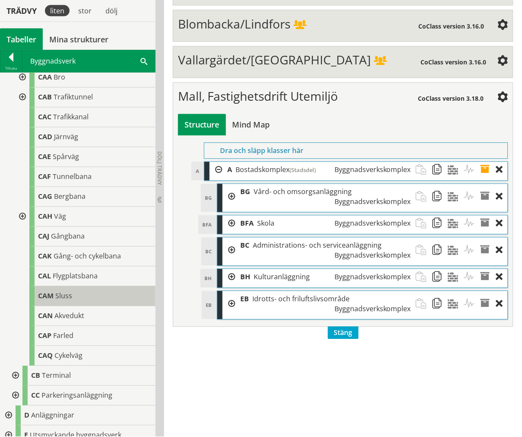
scroll to position [240, 0]
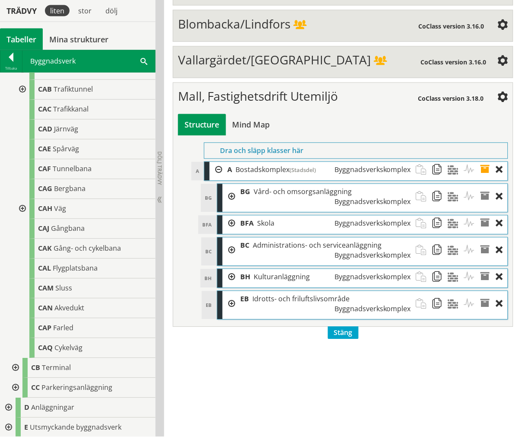
click at [24, 209] on div at bounding box center [22, 209] width 16 height 20
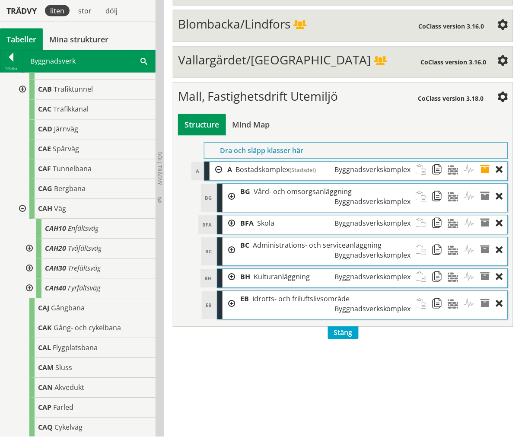
click at [18, 204] on div at bounding box center [22, 209] width 16 height 20
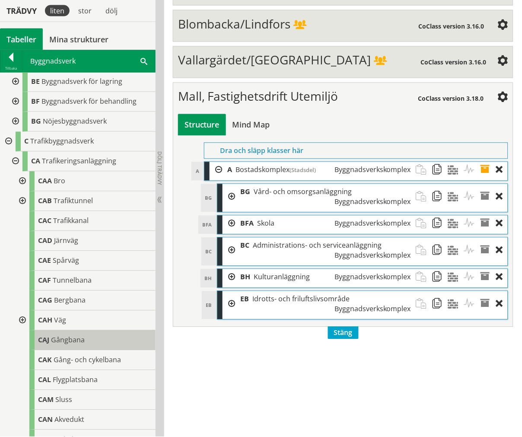
scroll to position [96, 0]
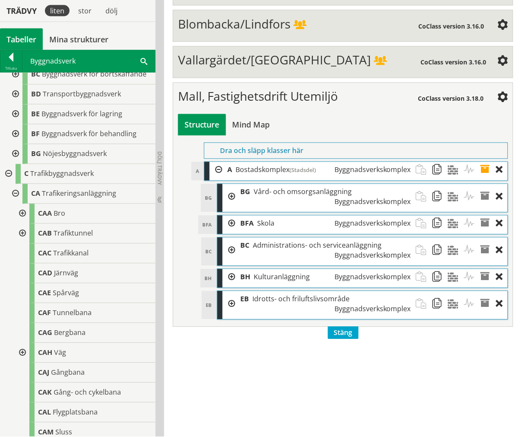
click at [17, 193] on div at bounding box center [15, 194] width 16 height 20
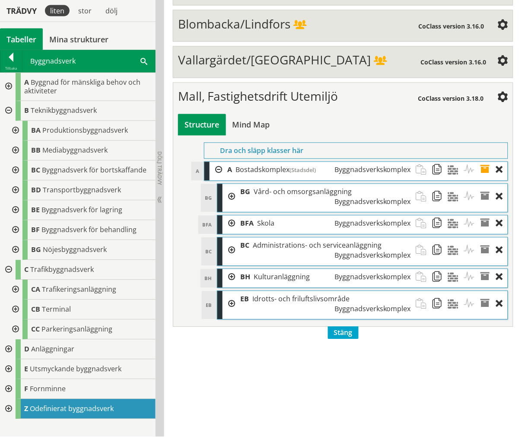
click at [6, 263] on div at bounding box center [8, 270] width 16 height 20
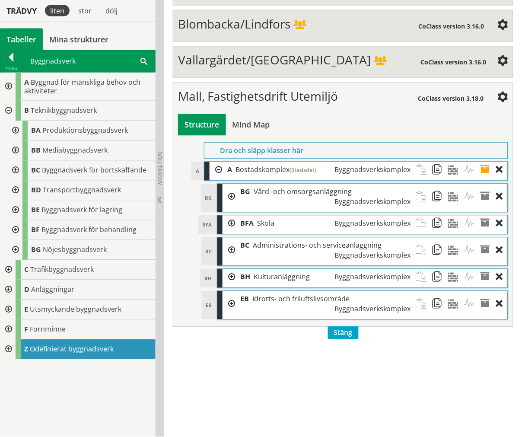
click at [10, 110] on div at bounding box center [8, 111] width 16 height 20
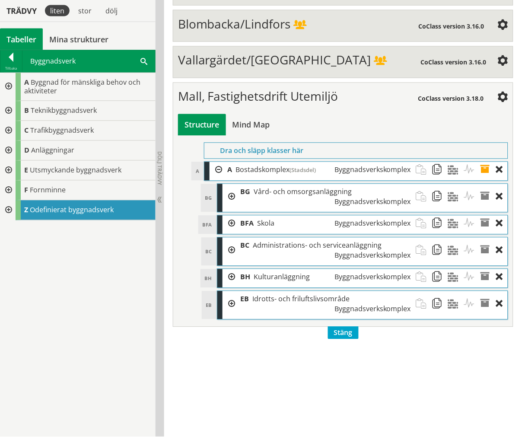
click at [6, 92] on div at bounding box center [8, 87] width 16 height 28
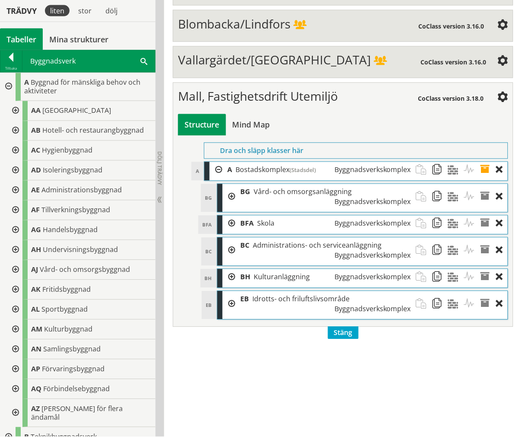
click at [13, 112] on div at bounding box center [15, 111] width 16 height 20
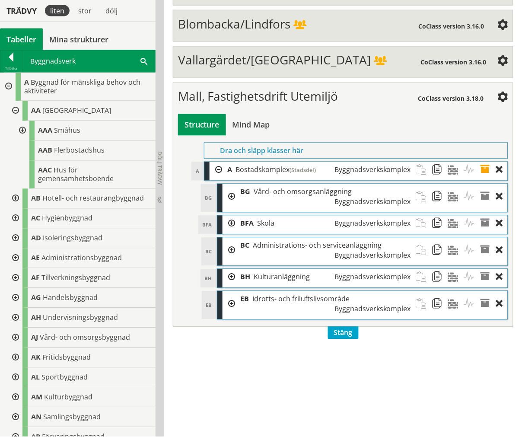
click at [16, 124] on div at bounding box center [22, 131] width 16 height 20
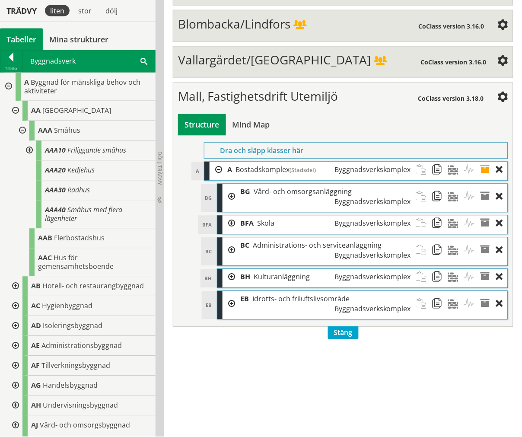
click at [19, 126] on div at bounding box center [22, 131] width 16 height 20
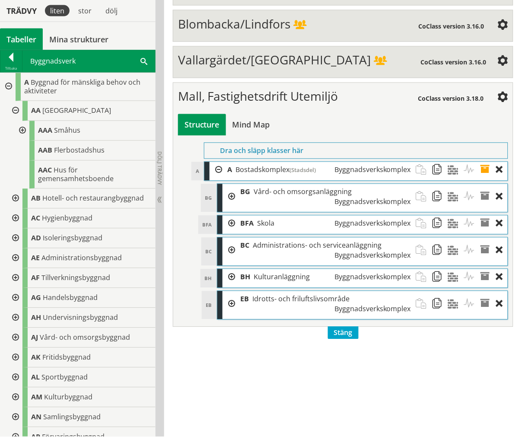
drag, startPoint x: 13, startPoint y: 110, endPoint x: 10, endPoint y: 100, distance: 10.4
click at [13, 110] on div at bounding box center [15, 111] width 16 height 20
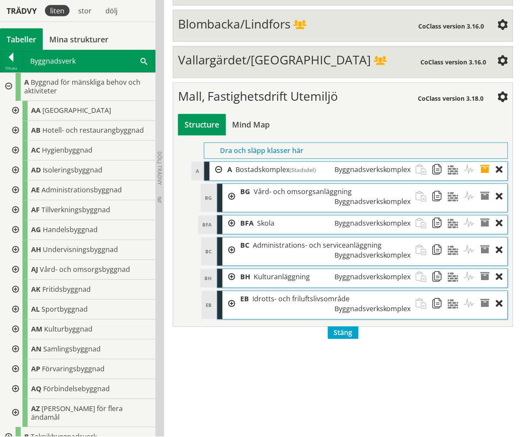
click at [4, 84] on div at bounding box center [8, 87] width 16 height 28
